Goal: Browse casually

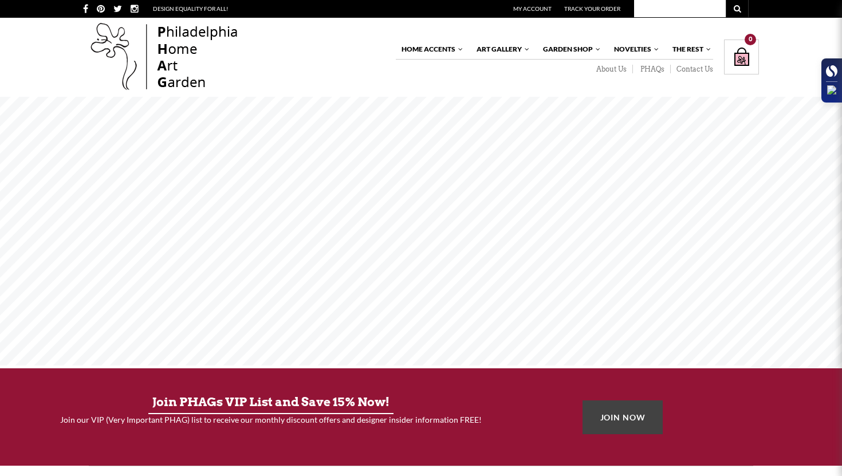
click at [834, 72] on icon at bounding box center [831, 70] width 11 height 11
